Goal: Task Accomplishment & Management: Manage account settings

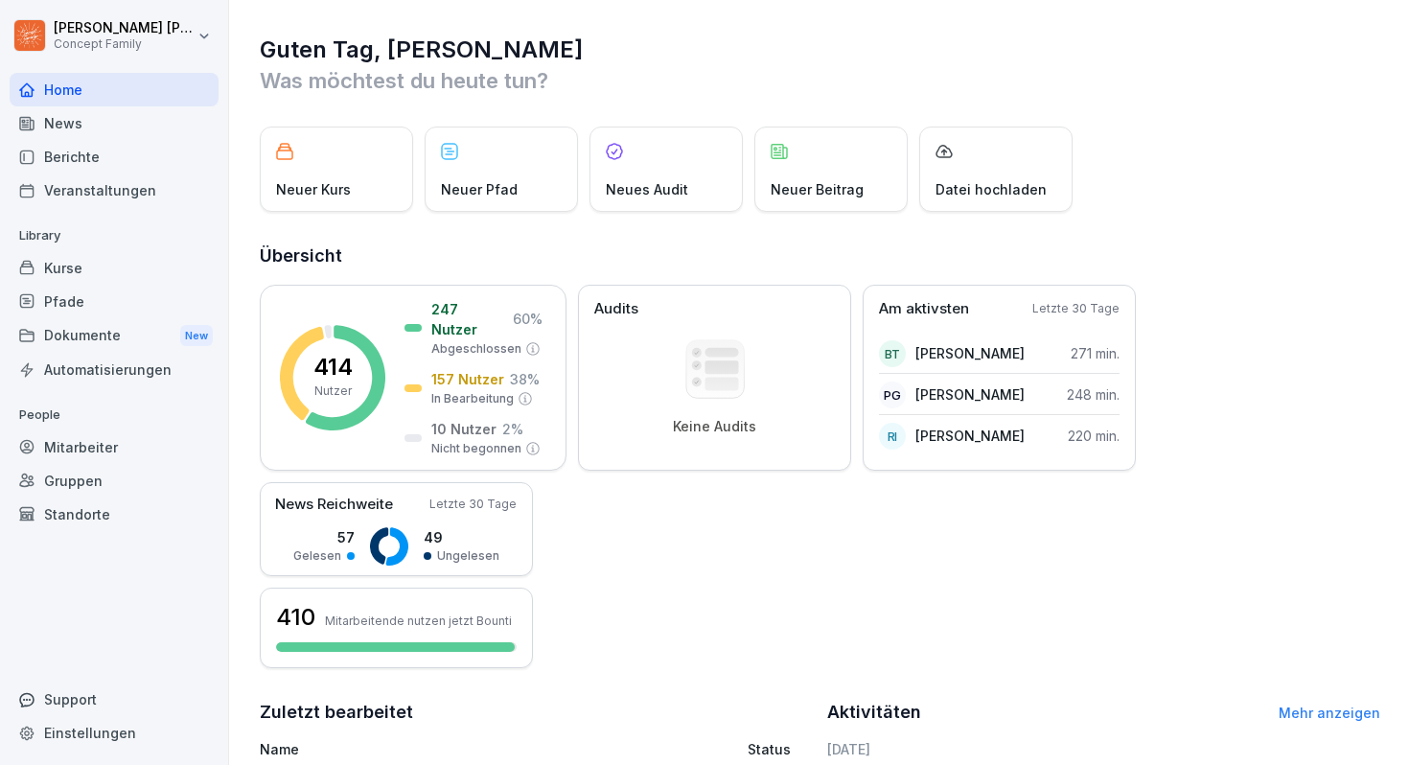
click at [81, 148] on div "Berichte" at bounding box center [114, 157] width 209 height 34
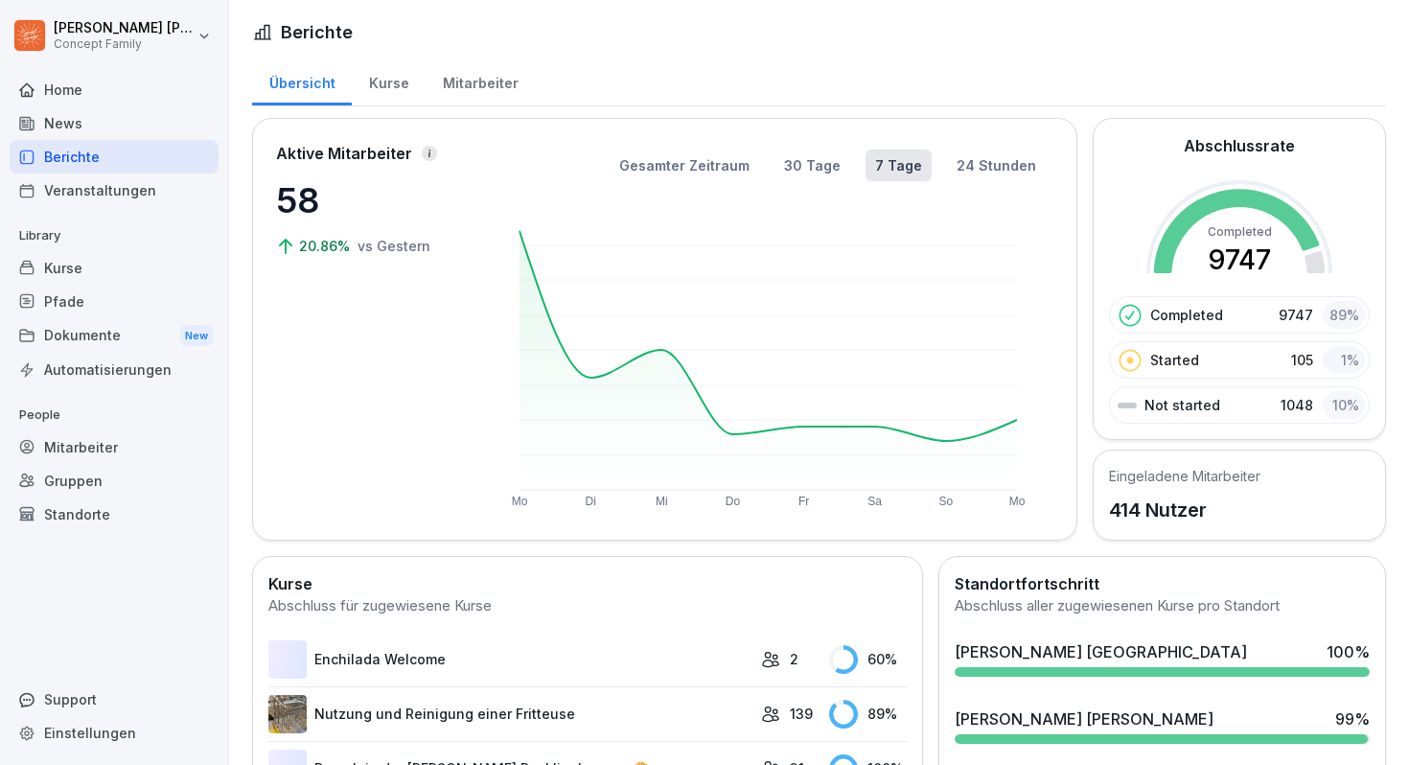
click at [477, 84] on div "Mitarbeiter" at bounding box center [480, 81] width 109 height 49
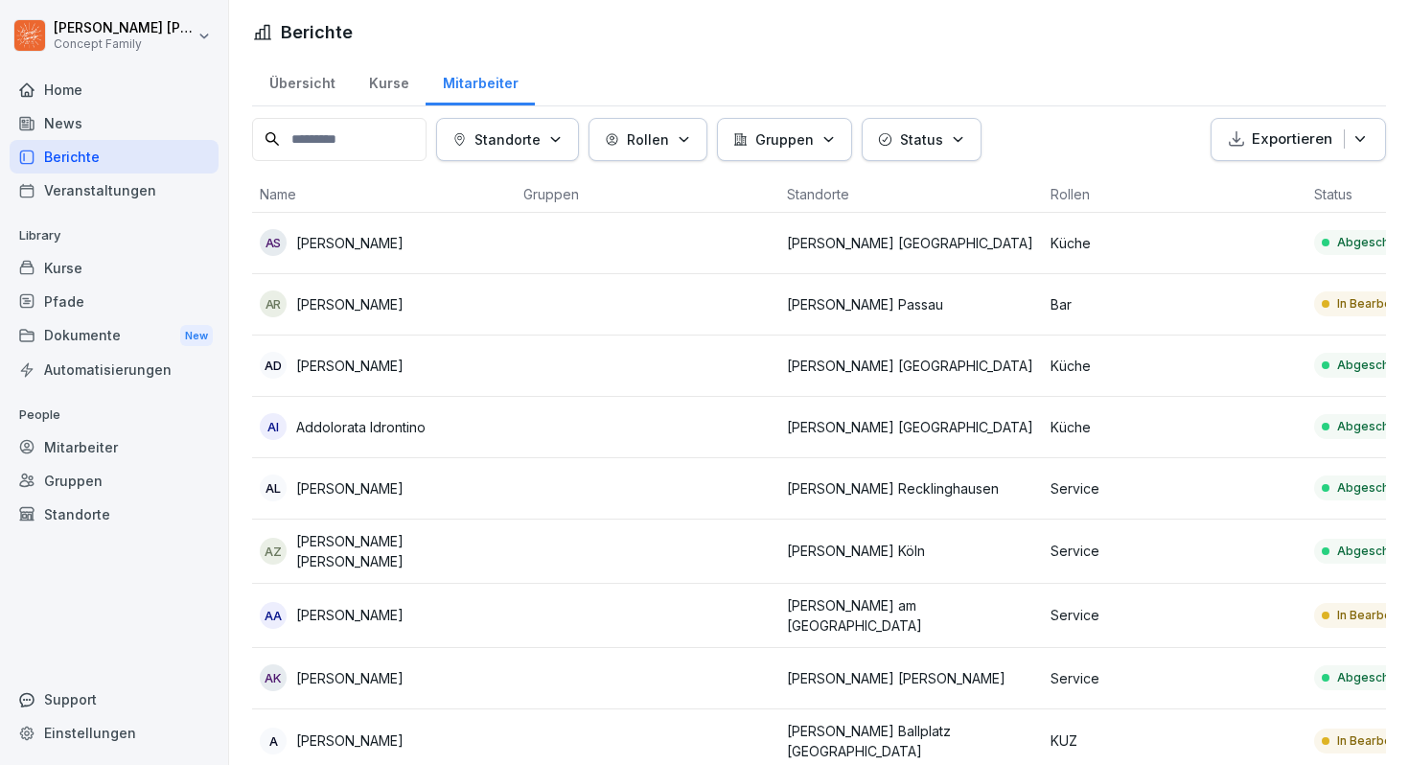
click at [467, 133] on icon "button" at bounding box center [460, 139] width 14 height 14
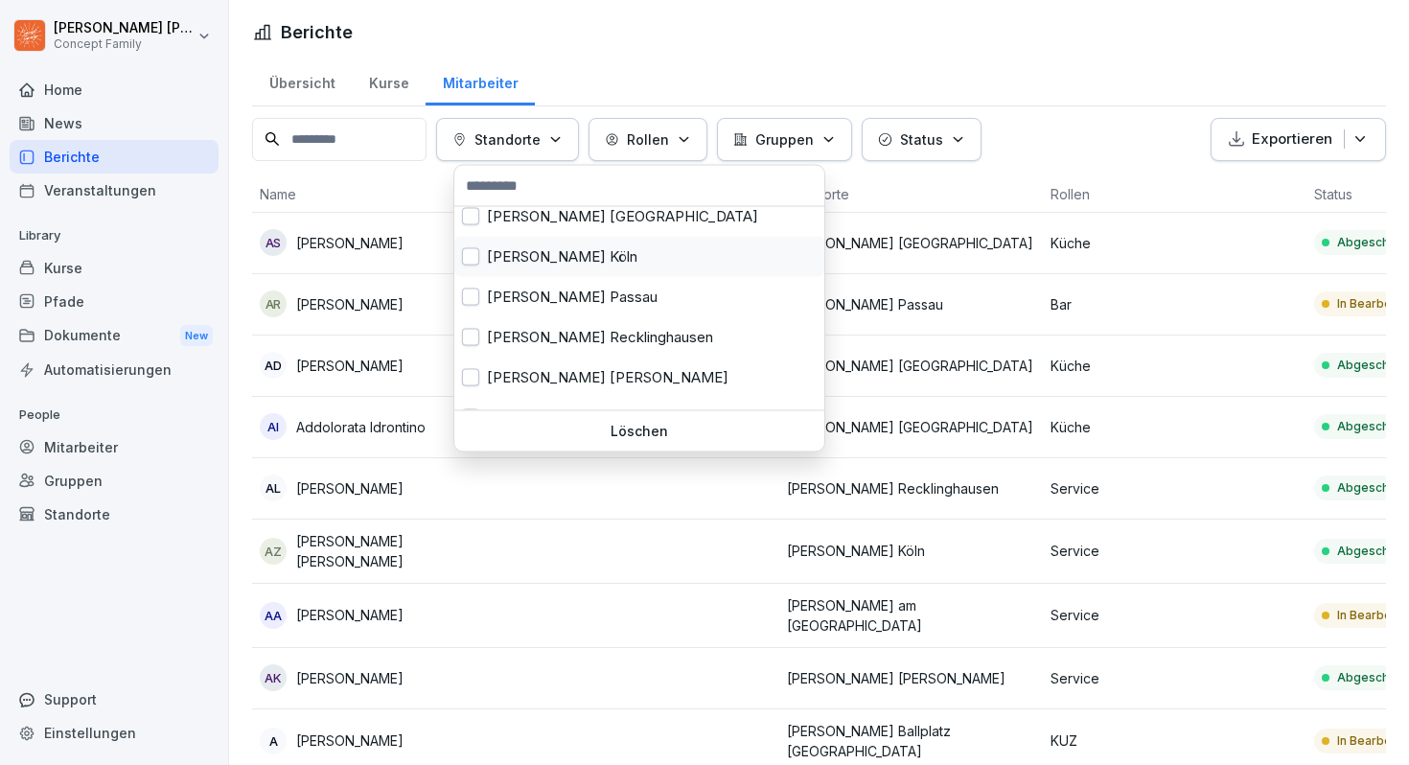
scroll to position [240, 0]
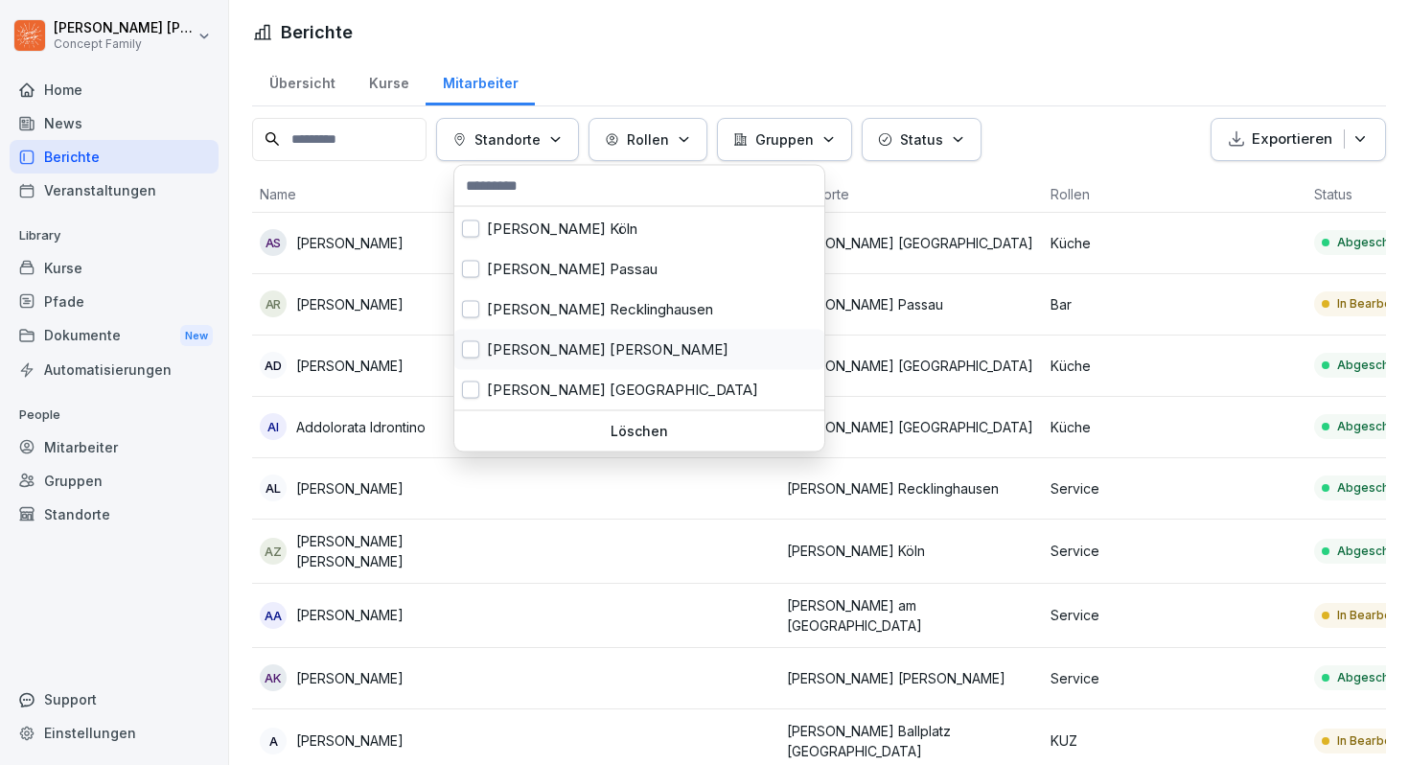
click at [558, 354] on div "[PERSON_NAME] [PERSON_NAME]" at bounding box center [639, 350] width 370 height 40
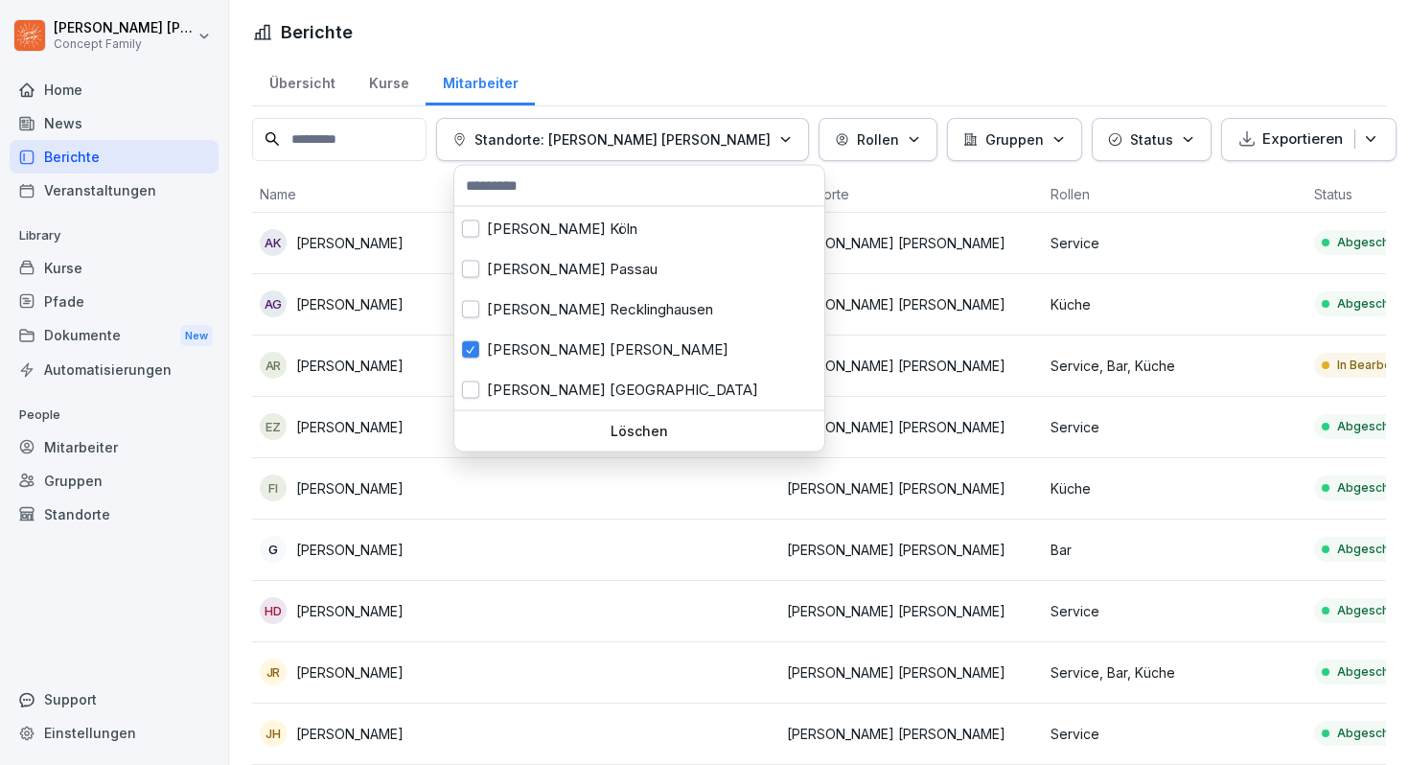
click at [1243, 129] on icon "button" at bounding box center [1247, 138] width 19 height 19
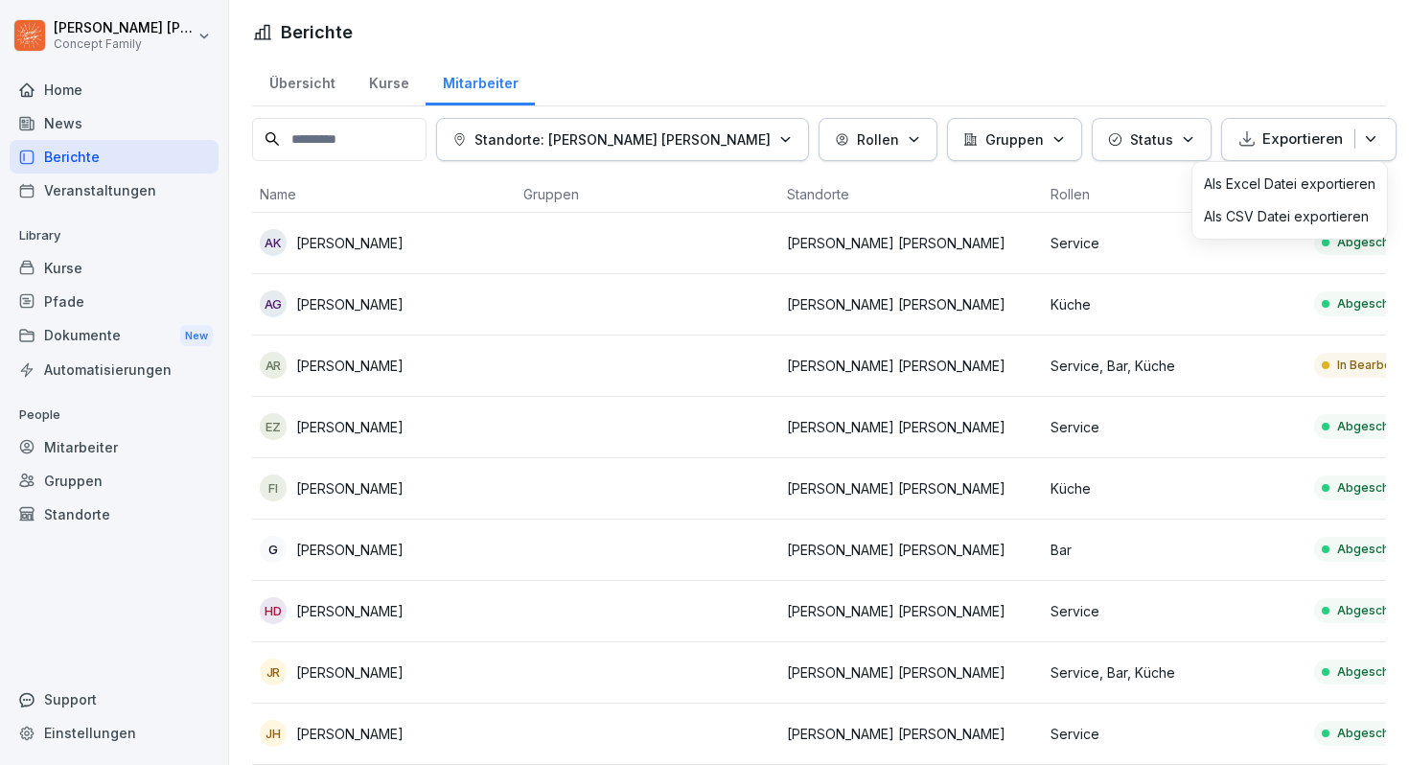
click at [1251, 208] on p "Als CSV Datei exportieren" at bounding box center [1286, 216] width 165 height 17
